Goal: Use online tool/utility

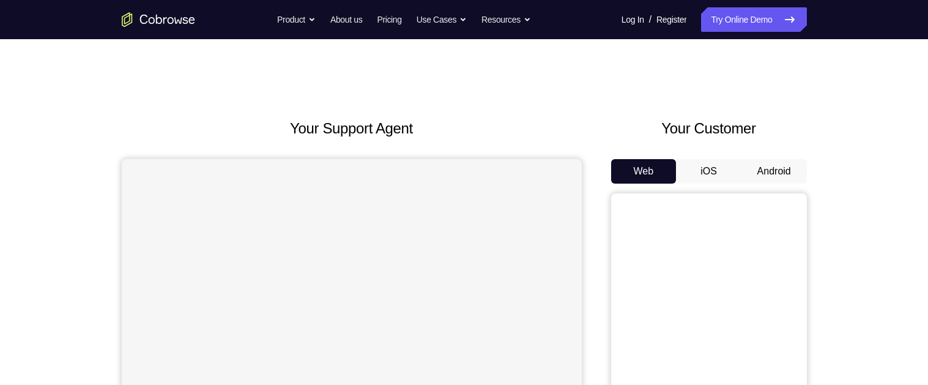
scroll to position [70, 0]
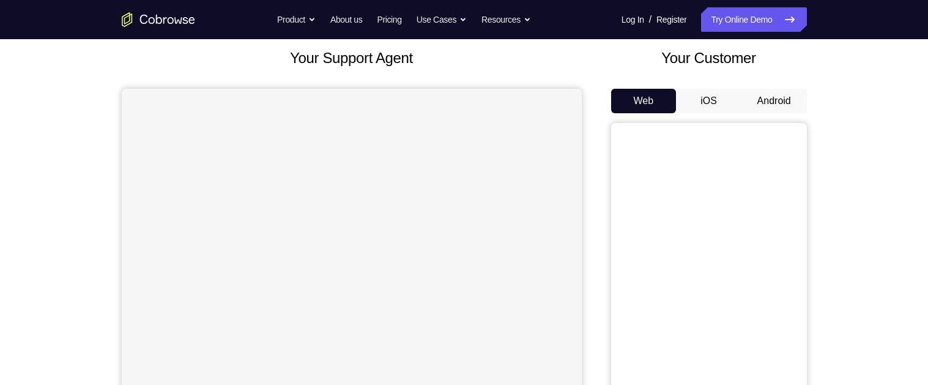
click at [779, 89] on button "Android" at bounding box center [773, 101] width 65 height 24
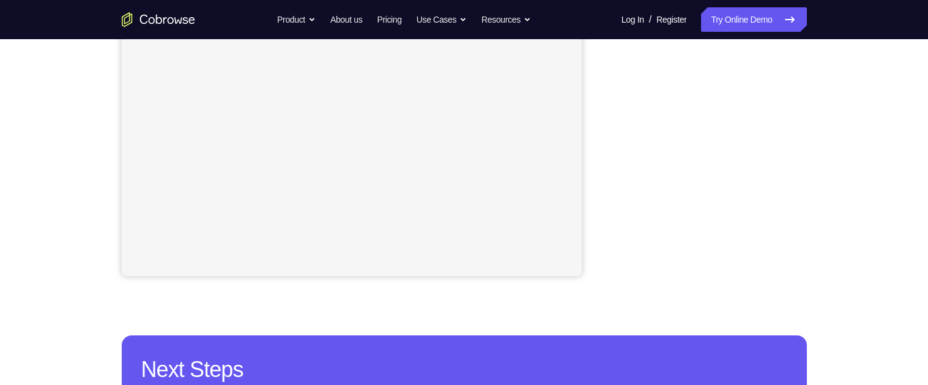
scroll to position [292, 0]
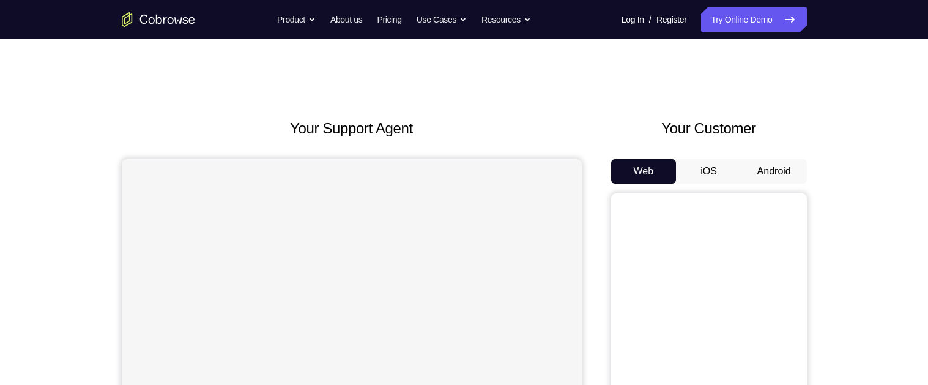
click at [768, 166] on button "Android" at bounding box center [773, 171] width 65 height 24
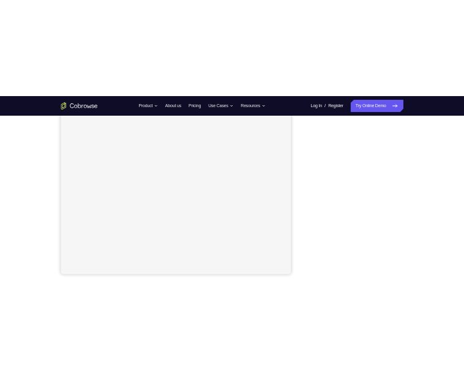
scroll to position [212, 0]
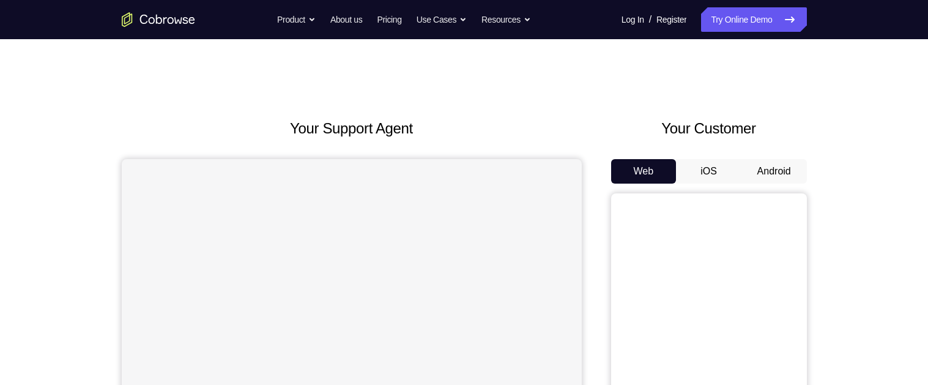
scroll to position [64, 0]
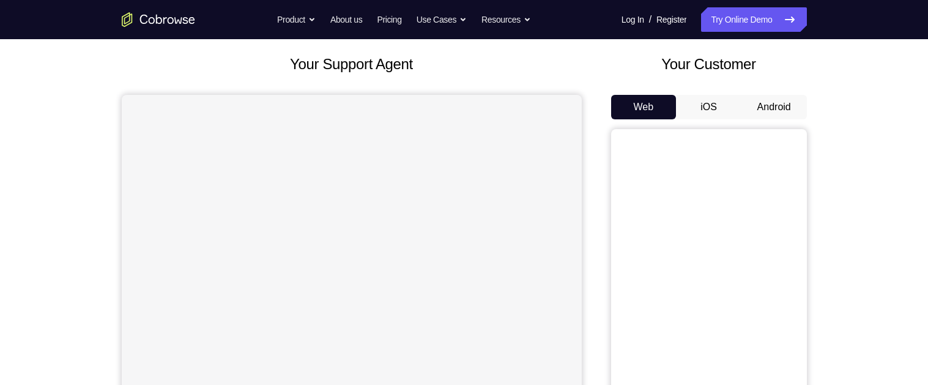
click at [778, 106] on button "Android" at bounding box center [773, 107] width 65 height 24
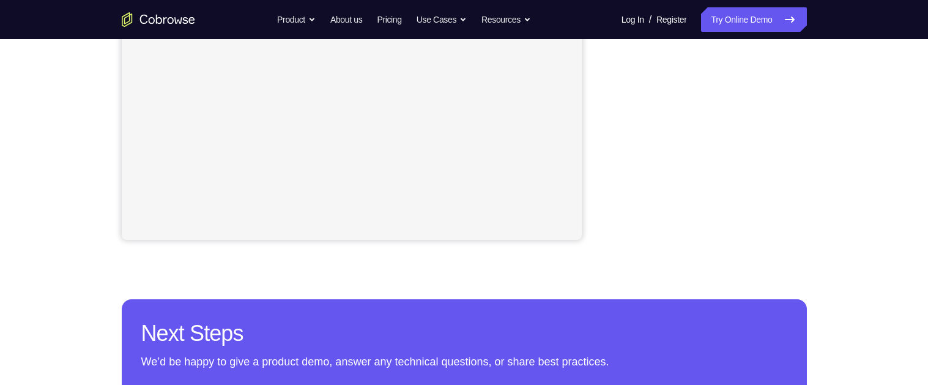
scroll to position [339, 0]
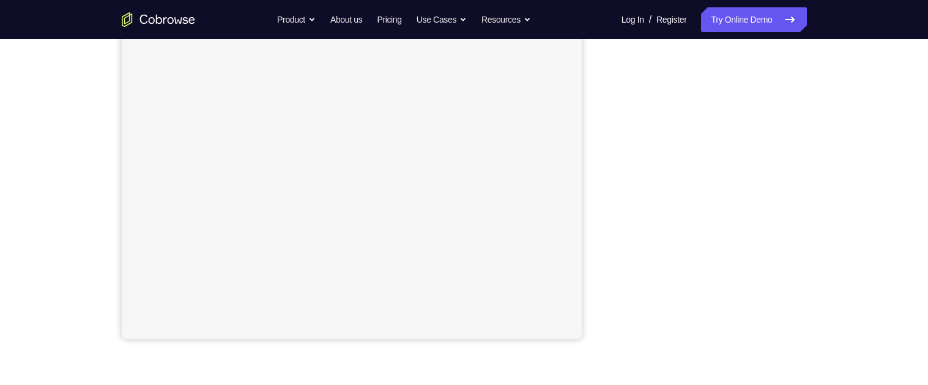
click at [863, 258] on div "Your Support Agent Your Customer Web iOS Android Next Steps We’d be happy to gi…" at bounding box center [464, 212] width 928 height 807
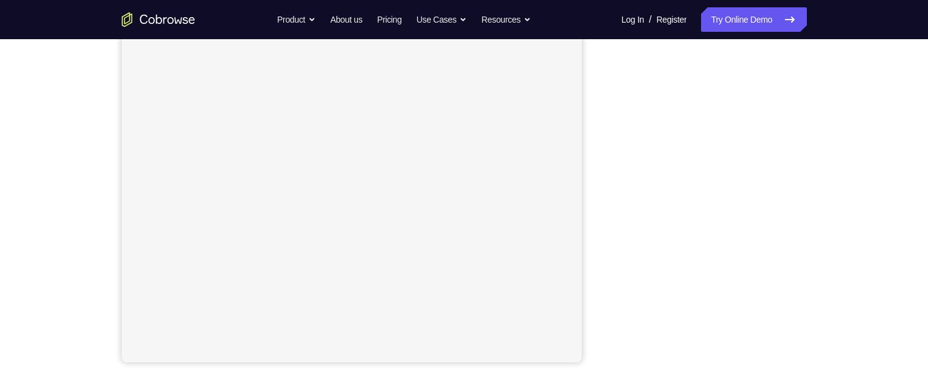
scroll to position [208, 0]
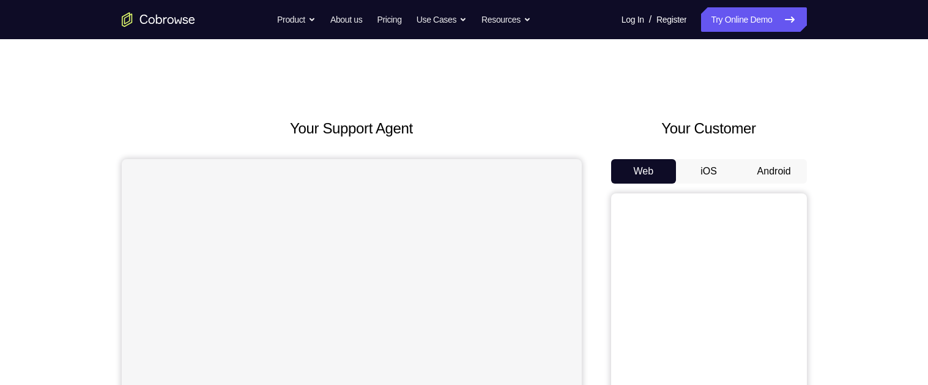
click at [764, 169] on button "Android" at bounding box center [773, 171] width 65 height 24
click at [771, 167] on button "Android" at bounding box center [773, 171] width 65 height 24
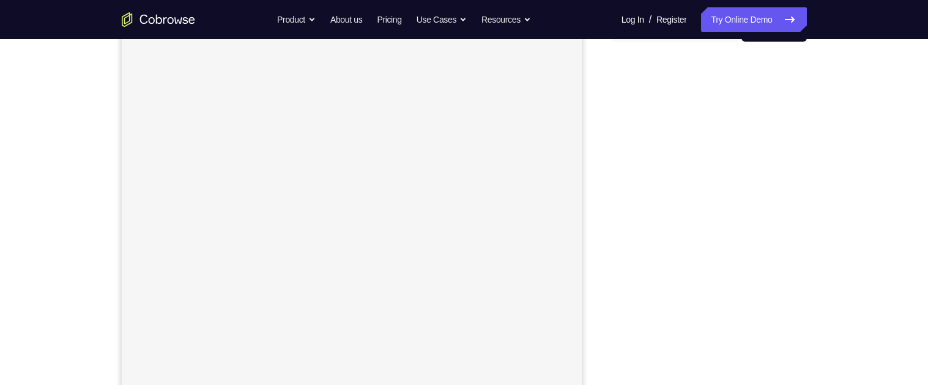
scroll to position [155, 0]
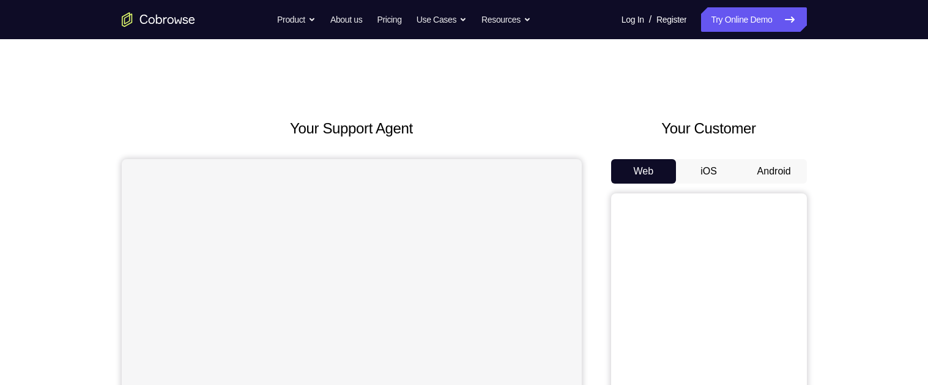
scroll to position [51, 0]
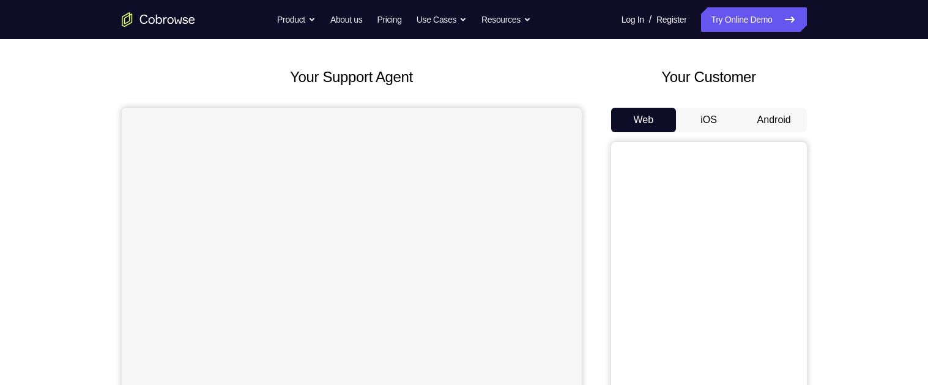
click at [777, 108] on button "Android" at bounding box center [773, 120] width 65 height 24
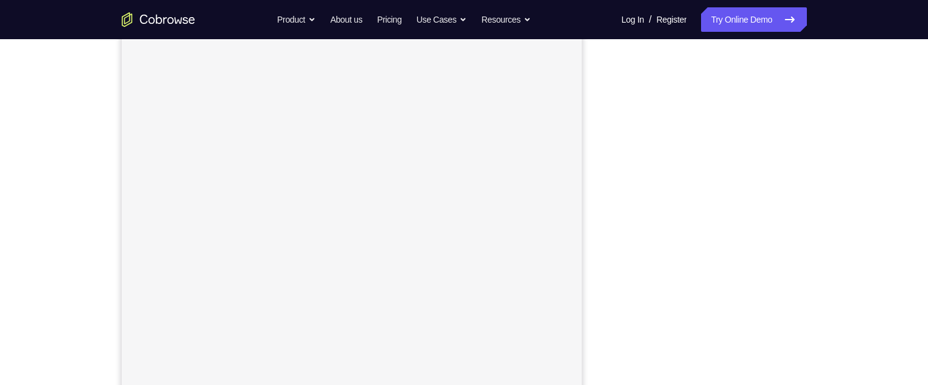
scroll to position [159, 0]
